Goal: Task Accomplishment & Management: Manage account settings

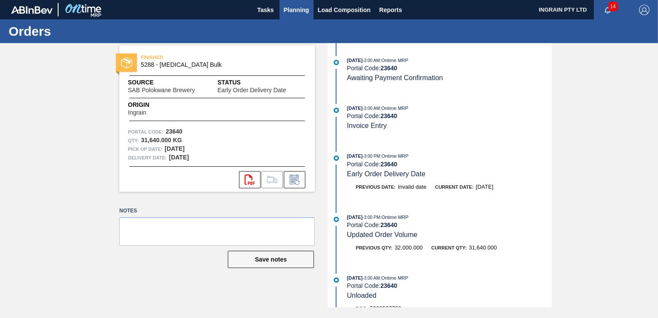
click at [297, 11] on span "Planning" at bounding box center [296, 10] width 25 height 10
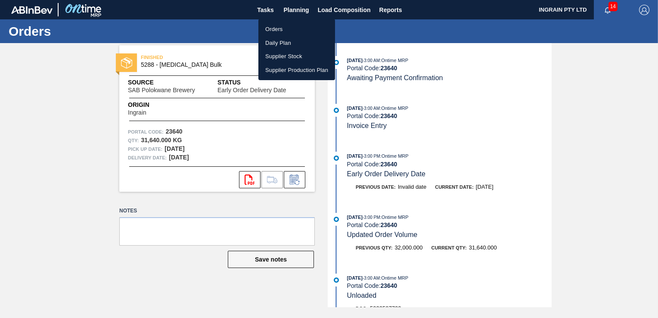
click at [277, 26] on li "Orders" at bounding box center [296, 29] width 77 height 14
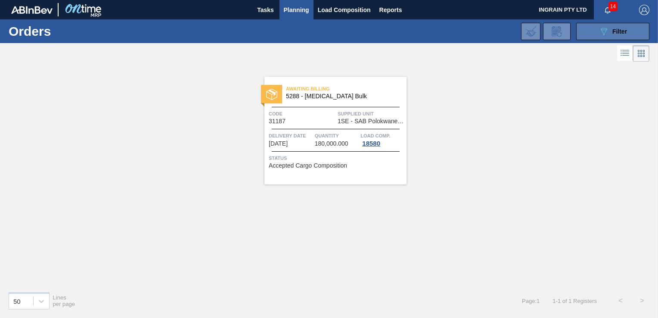
click at [612, 32] on span "Filter" at bounding box center [619, 31] width 15 height 7
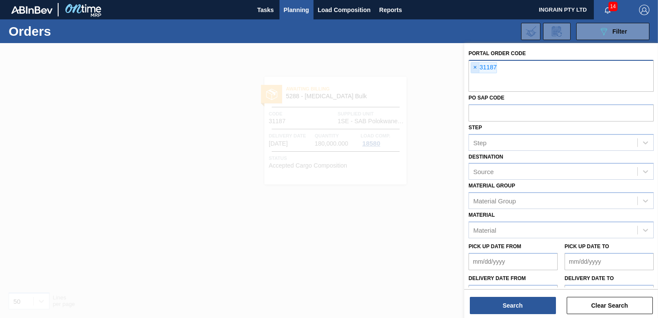
click at [474, 65] on span "×" at bounding box center [475, 67] width 8 height 10
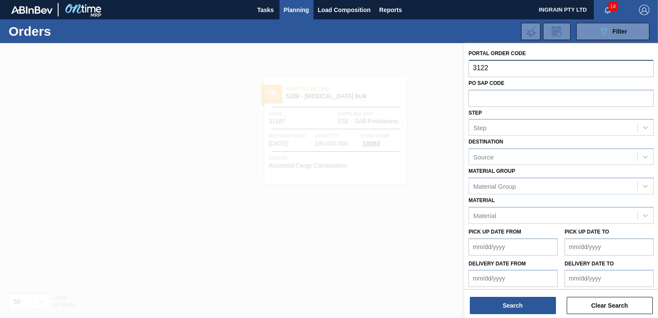
type input "31225"
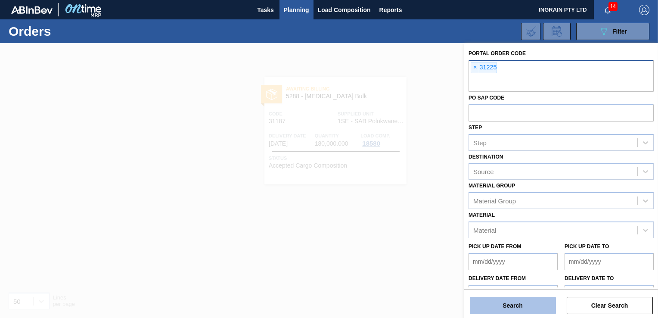
click at [515, 310] on button "Search" at bounding box center [513, 305] width 86 height 17
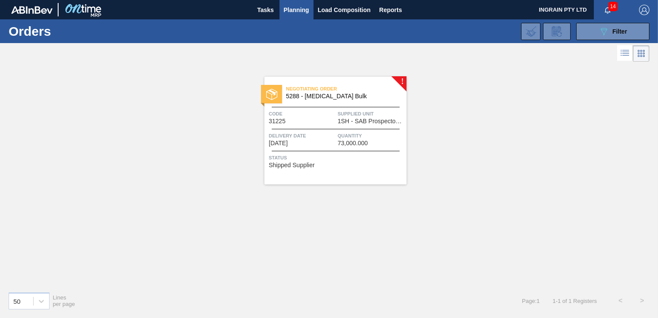
click at [375, 142] on div "Quantity 73,000.000" at bounding box center [371, 138] width 67 height 15
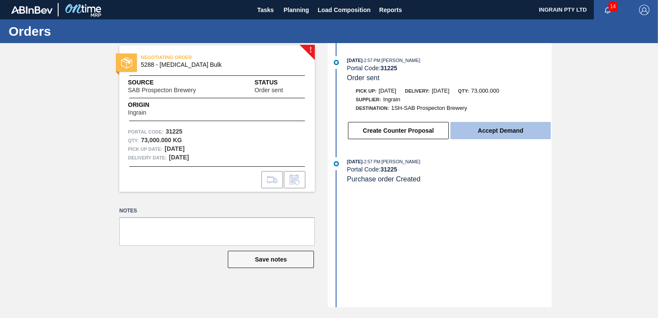
click at [490, 129] on button "Accept Demand" at bounding box center [500, 130] width 100 height 17
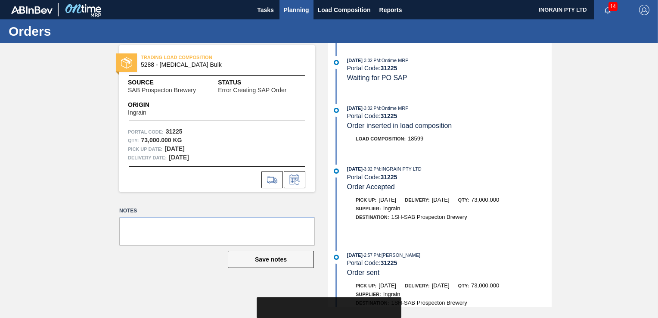
click at [288, 8] on span "Planning" at bounding box center [296, 10] width 25 height 10
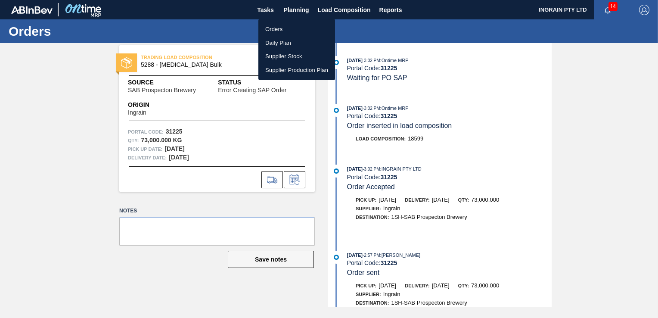
click at [280, 30] on li "Orders" at bounding box center [296, 29] width 77 height 14
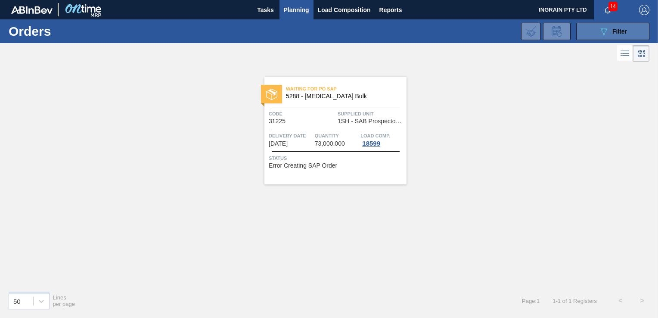
click at [618, 34] on span "Filter" at bounding box center [619, 31] width 15 height 7
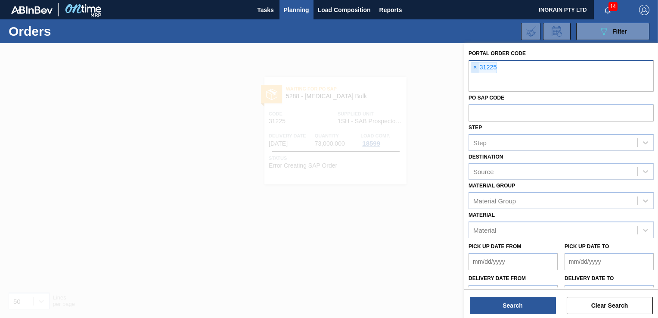
click at [477, 68] on span "×" at bounding box center [475, 67] width 8 height 10
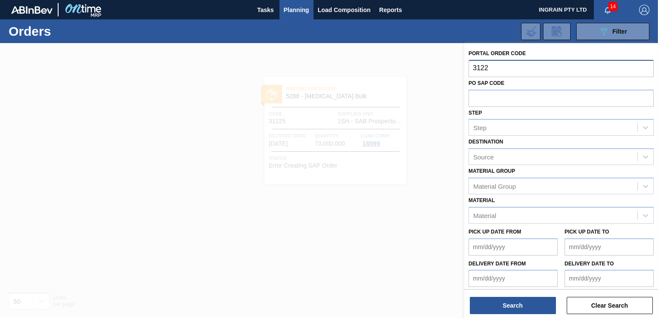
type input "31226"
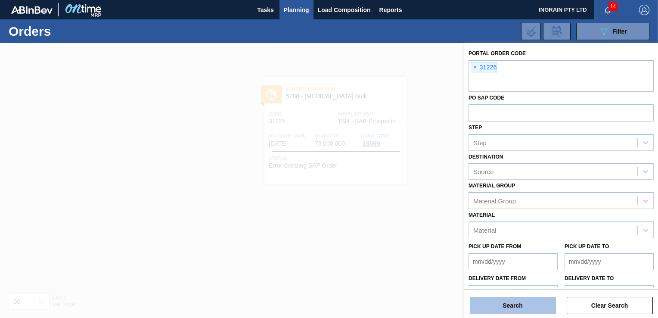
click at [508, 305] on button "Search" at bounding box center [513, 305] width 86 height 17
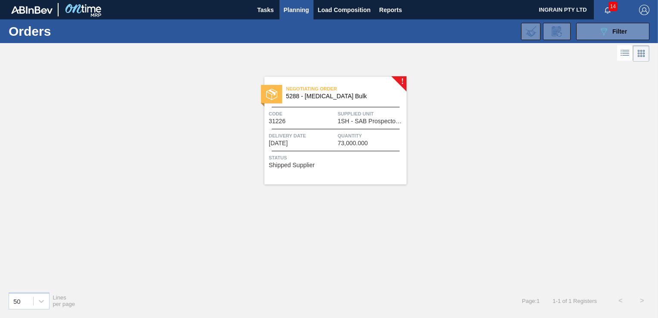
click at [366, 132] on span "Quantity" at bounding box center [371, 135] width 67 height 9
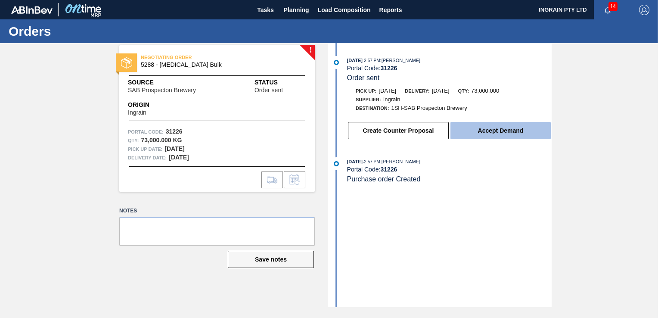
click at [508, 130] on button "Accept Demand" at bounding box center [500, 130] width 100 height 17
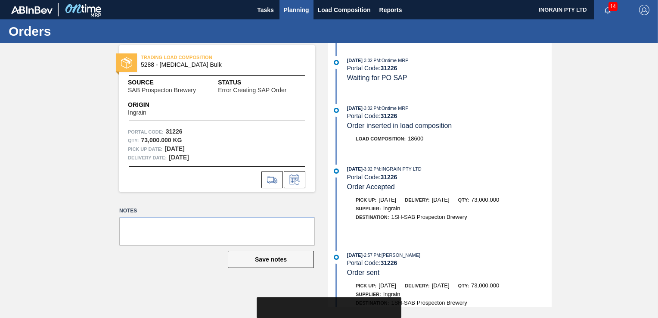
click at [288, 7] on span "Planning" at bounding box center [296, 10] width 25 height 10
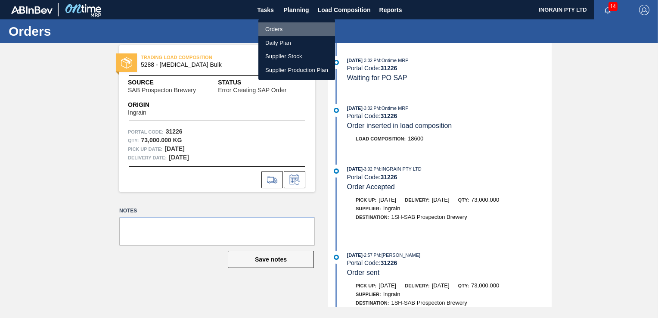
click at [279, 27] on li "Orders" at bounding box center [296, 29] width 77 height 14
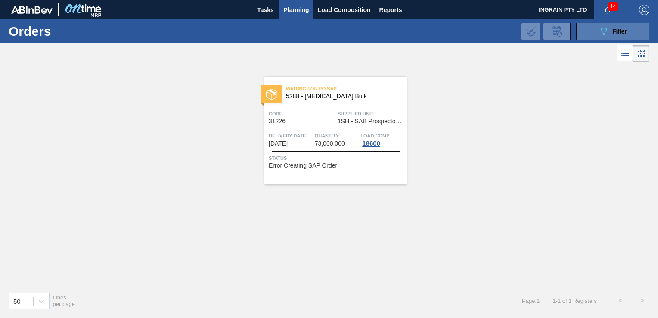
click at [595, 28] on button "089F7B8B-B2A5-4AFE-B5C0-19BA573D28AC Filter" at bounding box center [612, 31] width 73 height 17
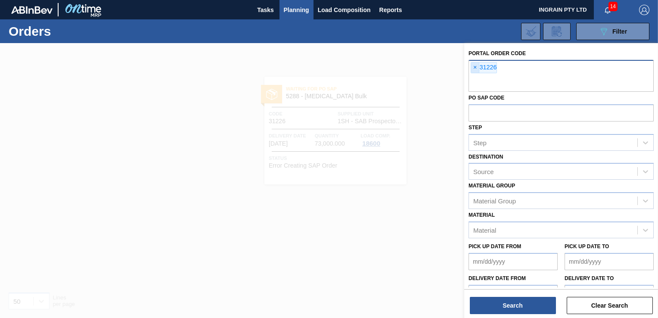
click at [473, 65] on span "×" at bounding box center [475, 67] width 8 height 10
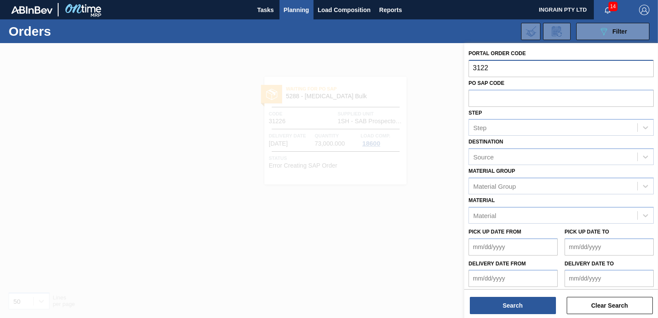
type input "31227"
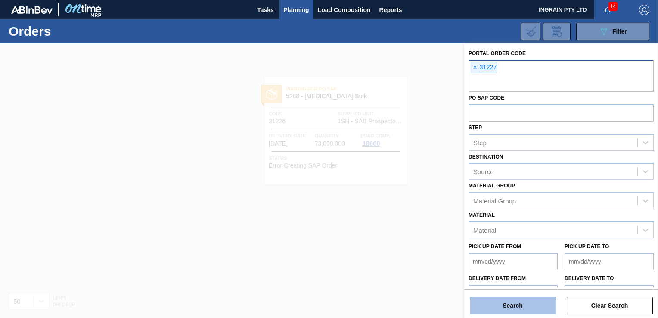
click at [507, 307] on button "Search" at bounding box center [513, 305] width 86 height 17
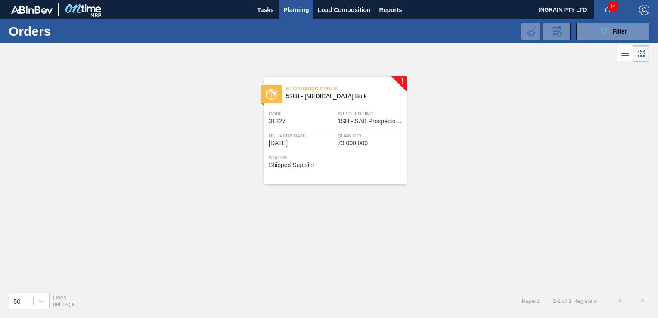
click at [365, 139] on span "Quantity" at bounding box center [371, 135] width 67 height 9
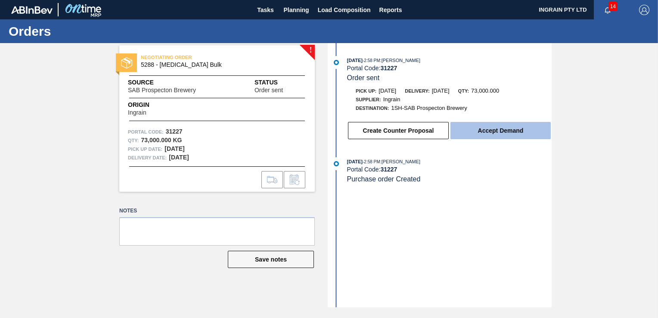
click at [490, 130] on button "Accept Demand" at bounding box center [500, 130] width 100 height 17
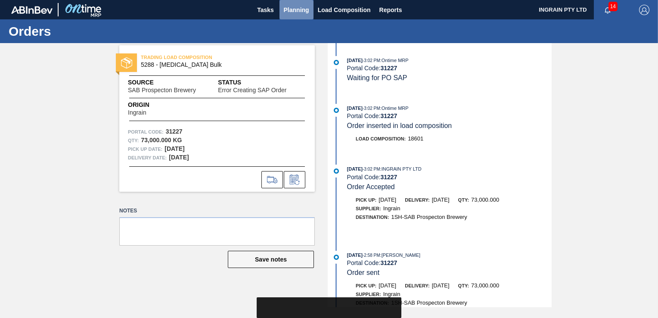
click at [289, 6] on span "Planning" at bounding box center [296, 10] width 25 height 10
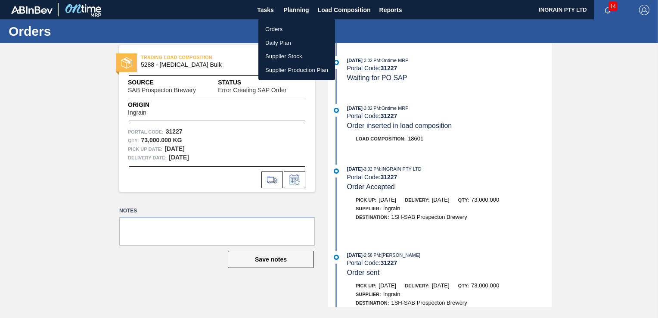
click at [283, 28] on li "Orders" at bounding box center [296, 29] width 77 height 14
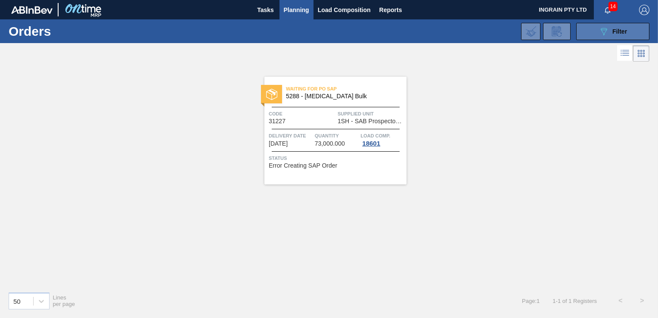
click at [595, 28] on button "089F7B8B-B2A5-4AFE-B5C0-19BA573D28AC Filter" at bounding box center [612, 31] width 73 height 17
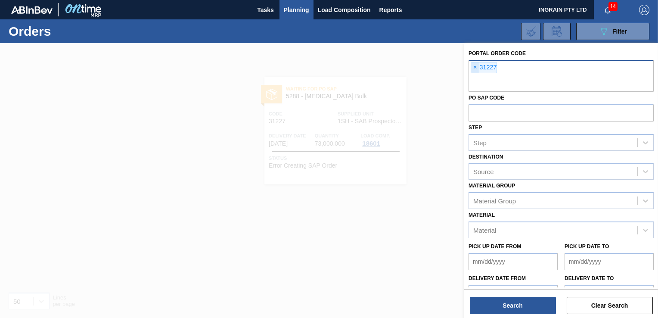
click at [476, 66] on span "×" at bounding box center [475, 67] width 8 height 10
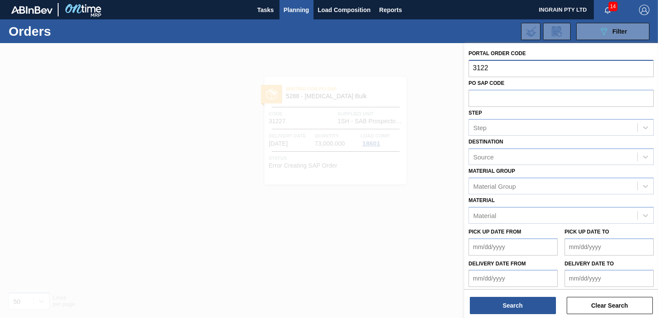
type input "31228"
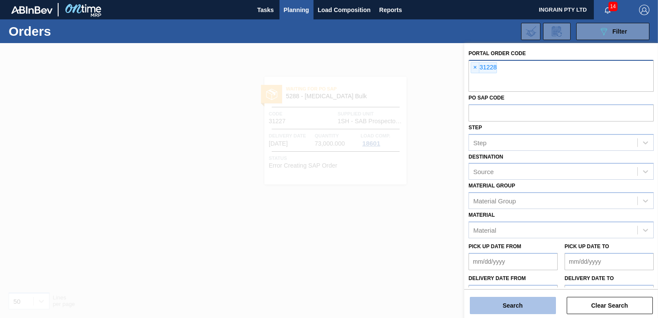
click at [492, 303] on button "Search" at bounding box center [513, 305] width 86 height 17
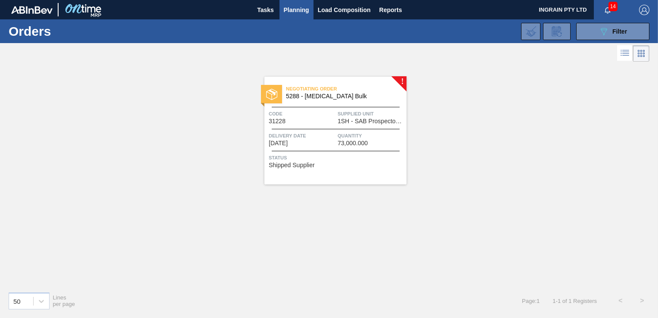
click at [325, 110] on span "Code" at bounding box center [302, 113] width 67 height 9
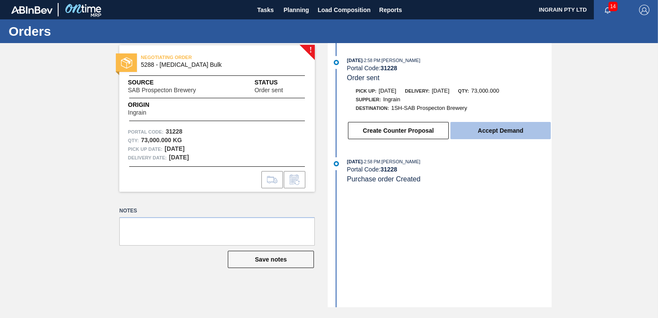
click at [496, 130] on button "Accept Demand" at bounding box center [500, 130] width 100 height 17
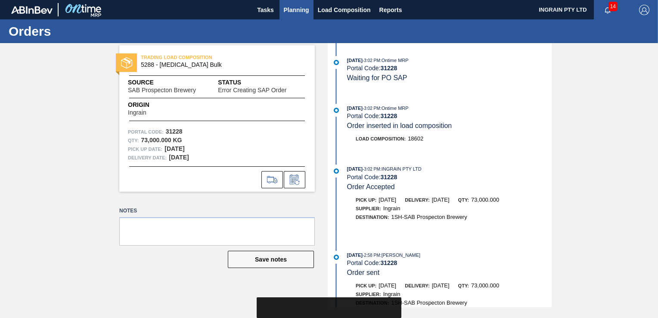
click at [301, 5] on span "Planning" at bounding box center [296, 10] width 25 height 10
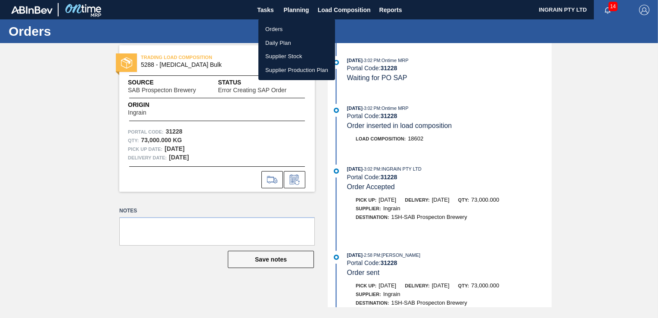
click at [281, 29] on li "Orders" at bounding box center [296, 29] width 77 height 14
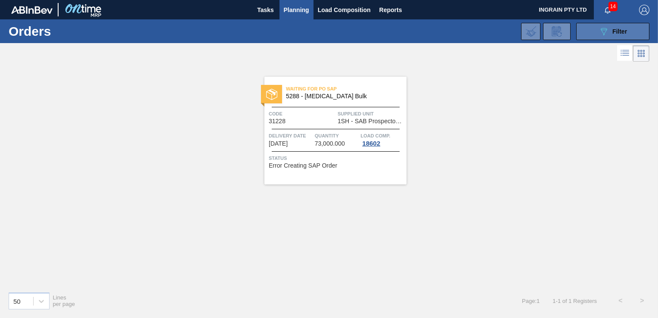
click at [605, 29] on icon at bounding box center [604, 31] width 6 height 7
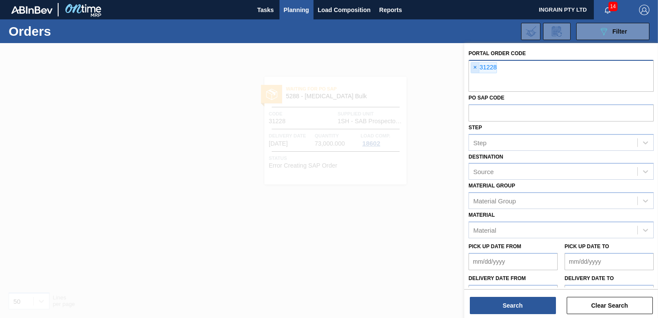
click at [475, 67] on span "×" at bounding box center [475, 67] width 8 height 10
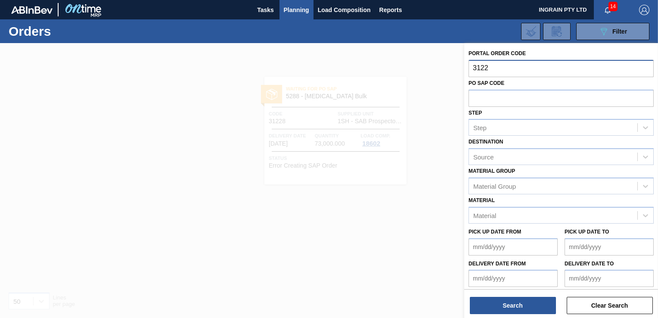
type input "31229"
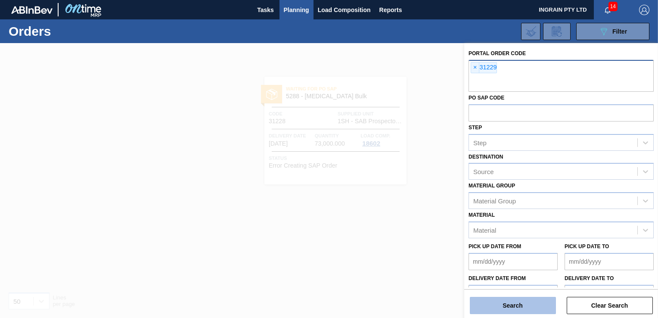
click at [489, 304] on button "Search" at bounding box center [513, 305] width 86 height 17
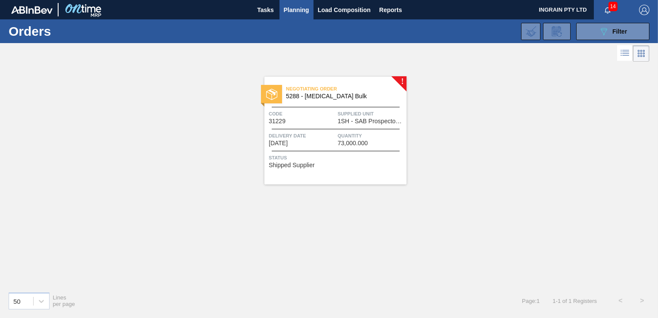
click at [359, 169] on div "Negotiating Order 5288 - [MEDICAL_DATA] Bulk Code 31229 Supplied Unit 1SH - SAB…" at bounding box center [335, 131] width 142 height 108
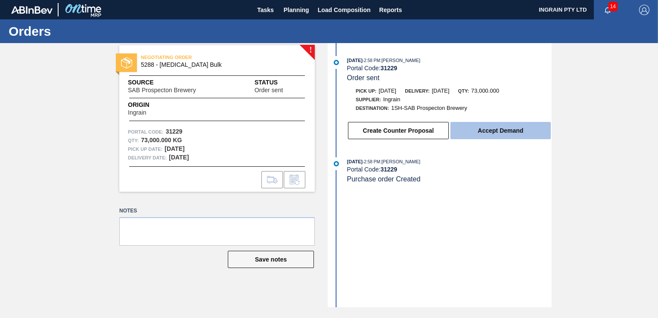
click at [490, 133] on button "Accept Demand" at bounding box center [500, 130] width 100 height 17
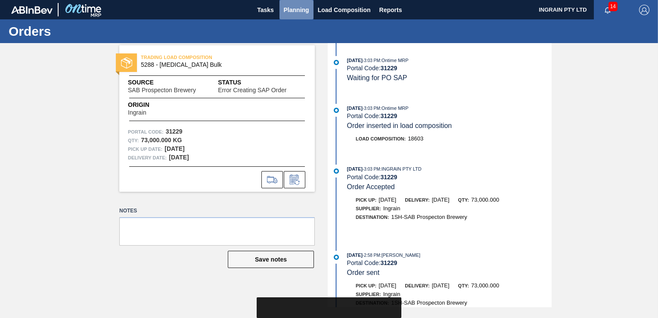
click at [298, 5] on span "Planning" at bounding box center [296, 10] width 25 height 10
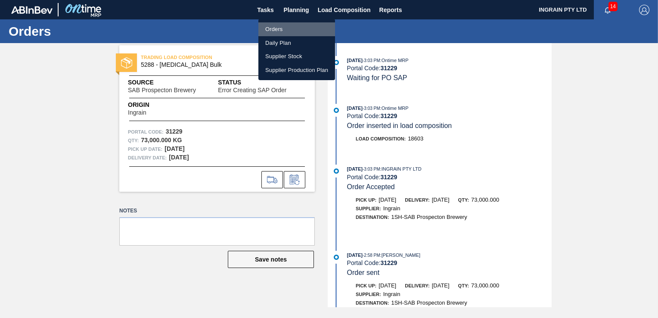
click at [269, 25] on li "Orders" at bounding box center [296, 29] width 77 height 14
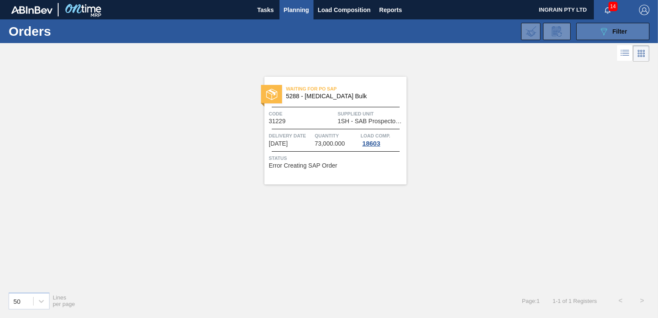
click at [590, 31] on button "089F7B8B-B2A5-4AFE-B5C0-19BA573D28AC Filter" at bounding box center [612, 31] width 73 height 17
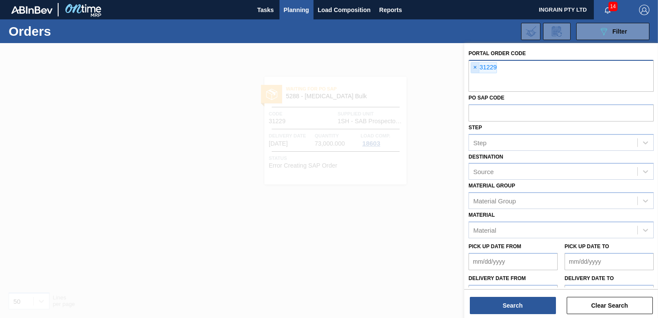
click at [474, 69] on span "×" at bounding box center [475, 67] width 8 height 10
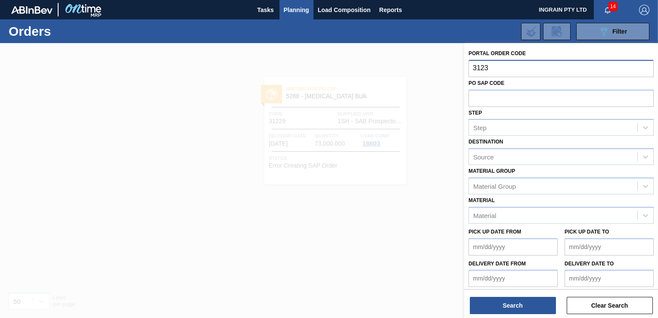
type input "31230"
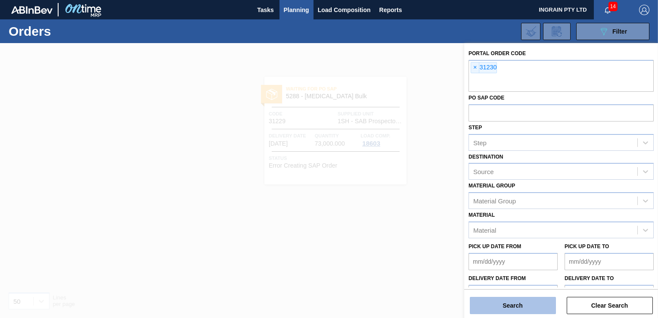
click at [496, 302] on button "Search" at bounding box center [513, 305] width 86 height 17
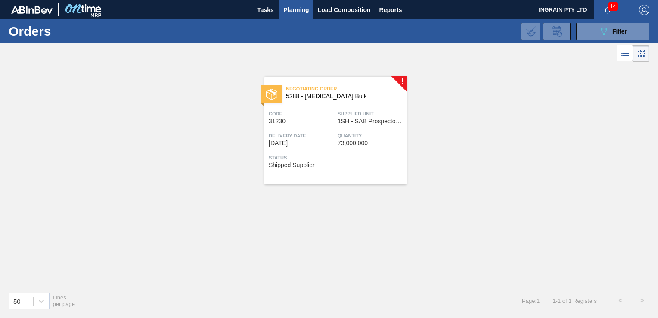
click at [352, 115] on span "Supplied Unit" at bounding box center [371, 113] width 67 height 9
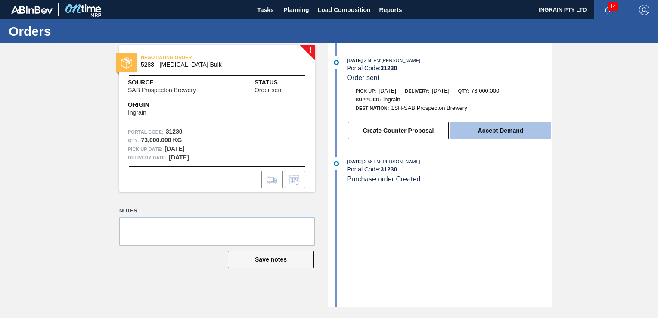
click at [467, 133] on button "Accept Demand" at bounding box center [500, 130] width 100 height 17
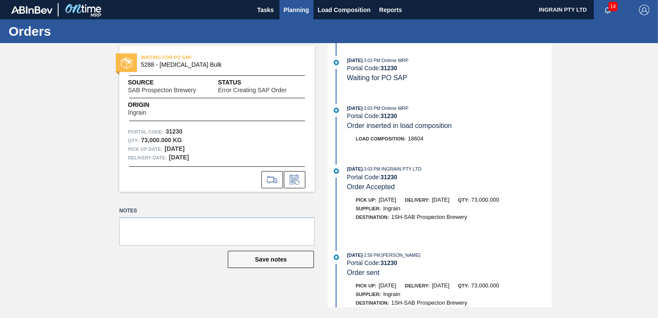
click at [292, 5] on span "Planning" at bounding box center [296, 10] width 25 height 10
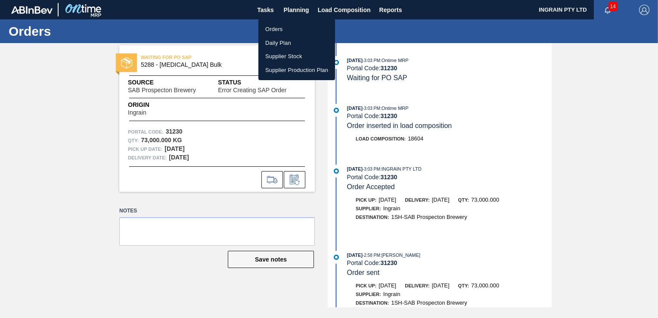
click at [280, 28] on li "Orders" at bounding box center [296, 29] width 77 height 14
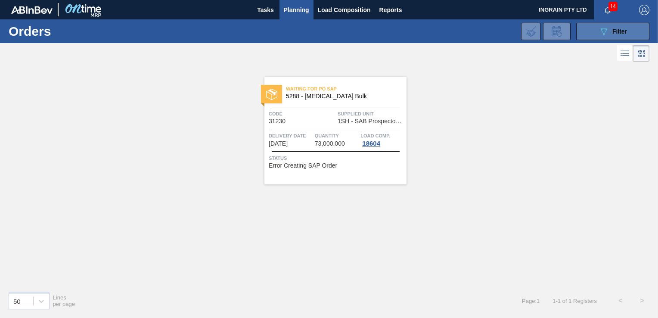
click at [585, 28] on button "089F7B8B-B2A5-4AFE-B5C0-19BA573D28AC Filter" at bounding box center [612, 31] width 73 height 17
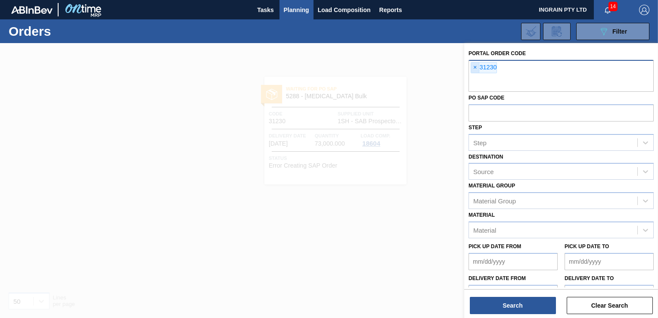
click at [474, 69] on span "×" at bounding box center [475, 67] width 8 height 10
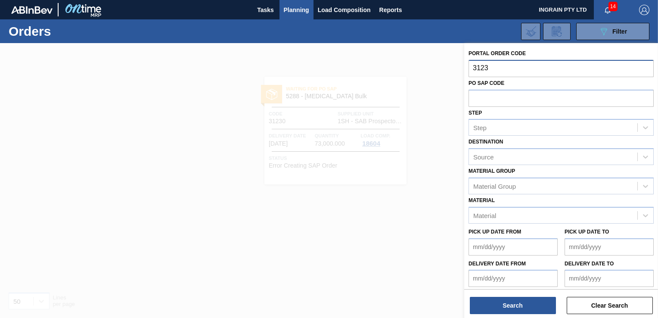
type input "31236"
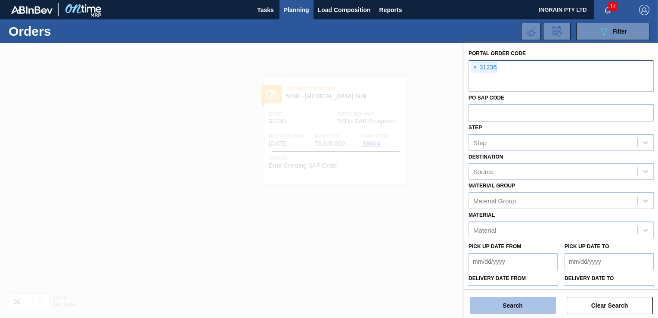
click at [518, 309] on button "Search" at bounding box center [513, 305] width 86 height 17
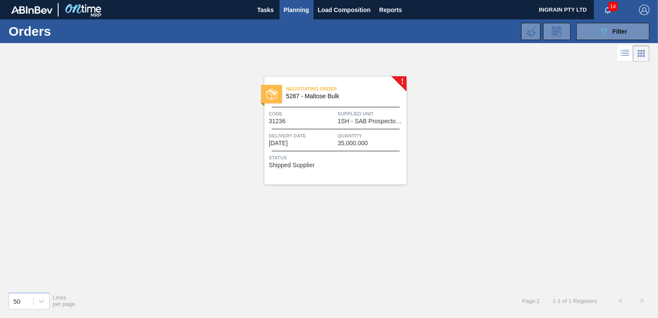
click at [358, 124] on div "Negotiating Order 5287 - Maltose Bulk Code 31236 Supplied Unit 1SH - SAB Prospe…" at bounding box center [335, 131] width 142 height 108
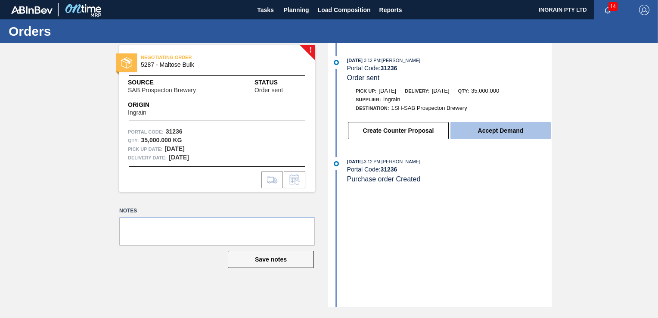
click at [489, 127] on button "Accept Demand" at bounding box center [500, 130] width 100 height 17
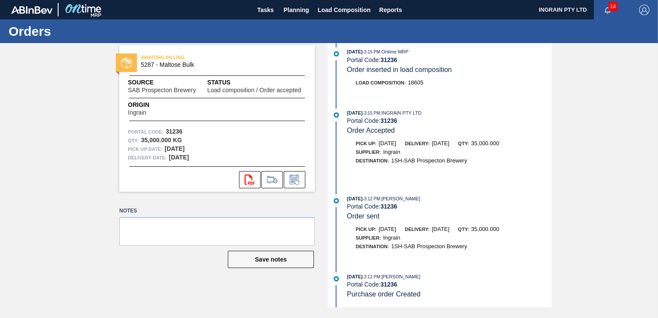
scroll to position [150, 0]
click at [293, 9] on span "Planning" at bounding box center [296, 10] width 25 height 10
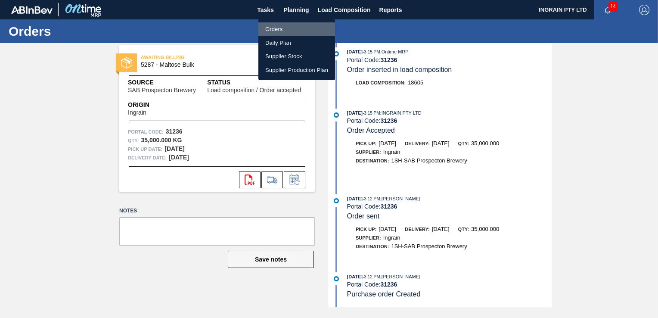
click at [279, 27] on li "Orders" at bounding box center [296, 29] width 77 height 14
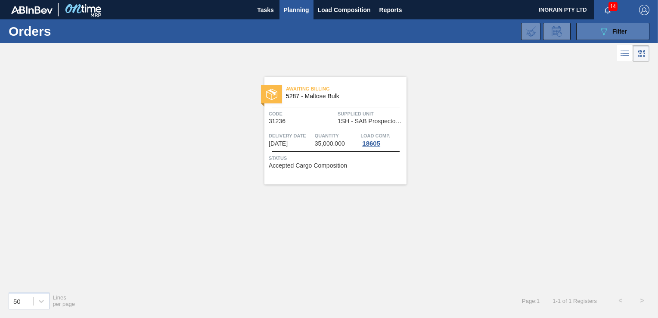
click at [607, 32] on icon "089F7B8B-B2A5-4AFE-B5C0-19BA573D28AC" at bounding box center [603, 31] width 10 height 10
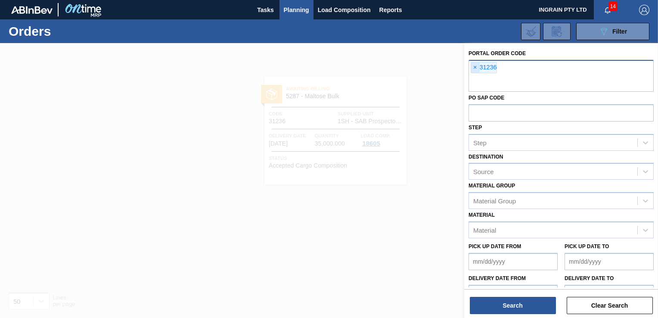
click at [476, 68] on span "×" at bounding box center [475, 67] width 8 height 10
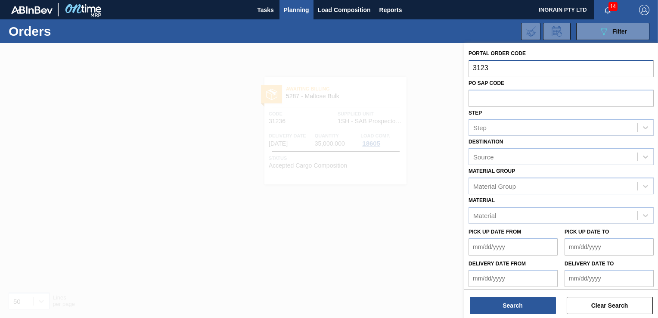
type input "31237"
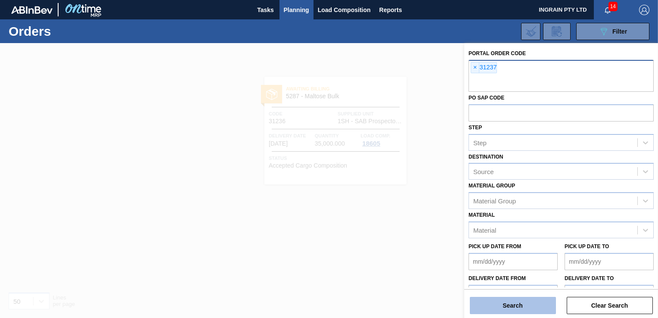
click at [529, 306] on button "Search" at bounding box center [513, 305] width 86 height 17
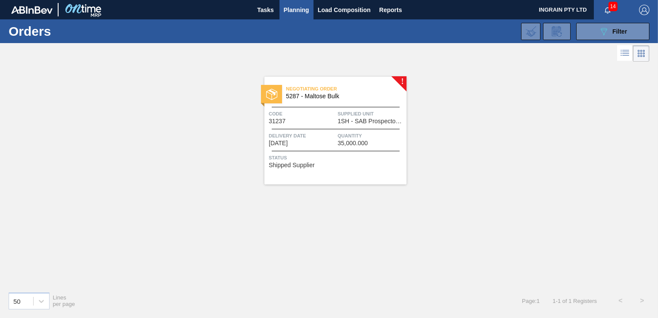
click at [347, 117] on span "Supplied Unit" at bounding box center [371, 113] width 67 height 9
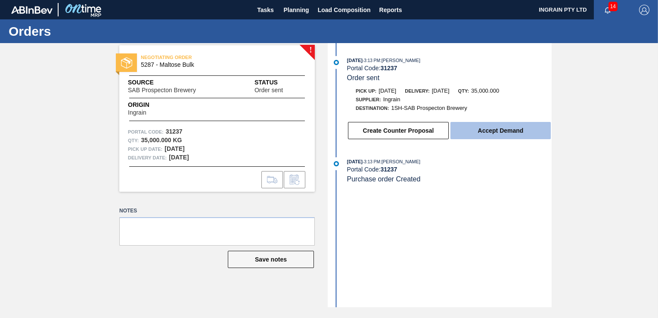
click at [489, 131] on button "Accept Demand" at bounding box center [500, 130] width 100 height 17
click at [495, 128] on button "Accept Demand" at bounding box center [500, 130] width 100 height 17
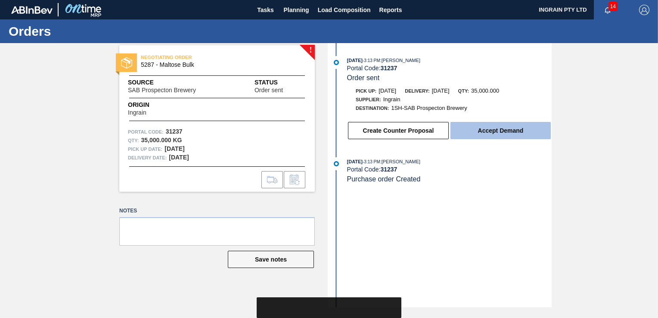
click at [513, 128] on button "Accept Demand" at bounding box center [500, 130] width 100 height 17
click at [486, 133] on button "Accept Demand" at bounding box center [500, 130] width 100 height 17
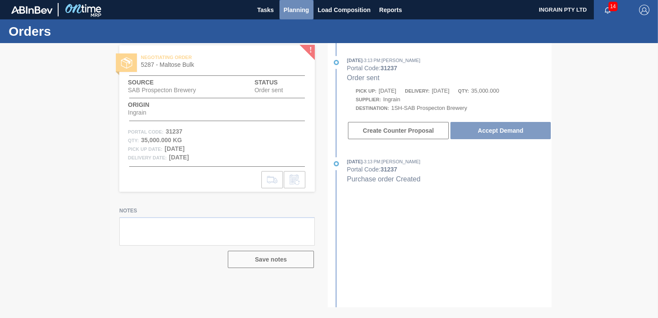
click at [296, 10] on span "Planning" at bounding box center [296, 10] width 25 height 10
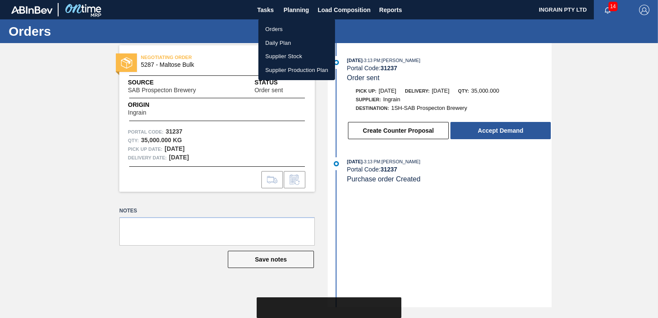
click at [465, 200] on div at bounding box center [329, 159] width 658 height 318
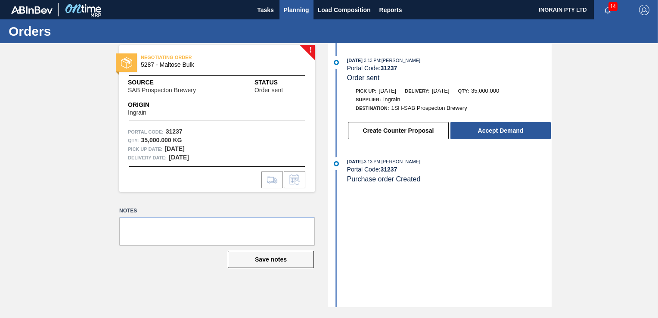
click at [298, 11] on span "Planning" at bounding box center [296, 10] width 25 height 10
